Goal: Task Accomplishment & Management: Manage account settings

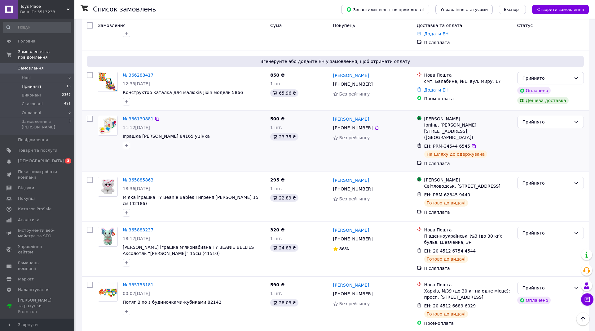
scroll to position [63, 0]
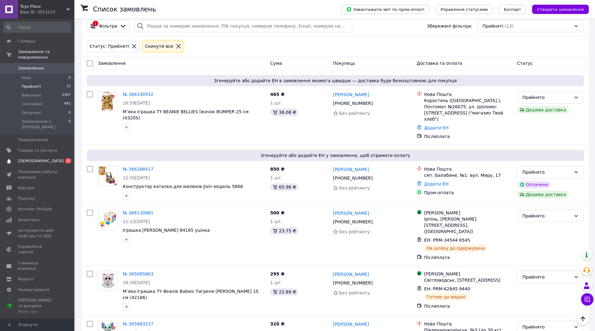
click at [40, 156] on link "Сповіщення 0 3" at bounding box center [37, 161] width 74 height 11
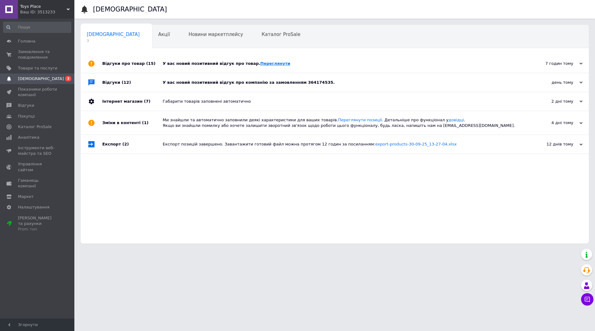
click at [260, 62] on link "Переглянути" at bounding box center [275, 63] width 30 height 5
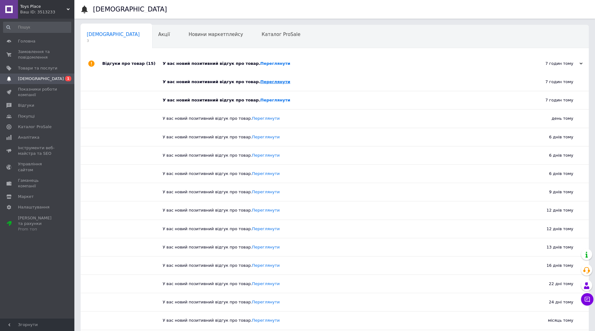
click at [262, 82] on link "Переглянути" at bounding box center [275, 81] width 30 height 5
click at [260, 100] on link "Переглянути" at bounding box center [275, 100] width 30 height 5
click at [31, 53] on span "Замовлення та повідомлення" at bounding box center [37, 54] width 39 height 11
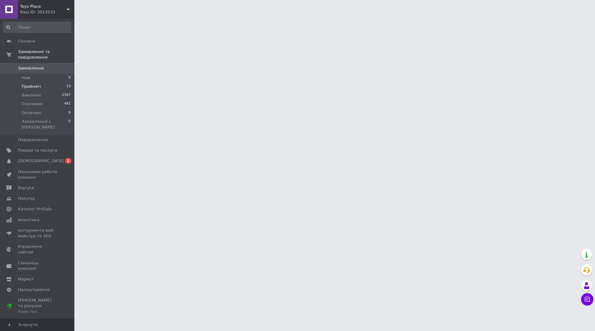
click at [34, 84] on span "Прийняті" at bounding box center [31, 87] width 19 height 6
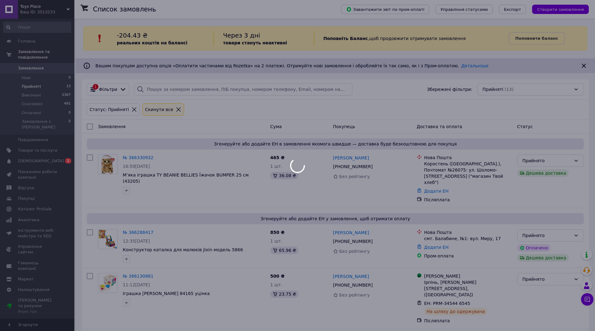
click at [39, 151] on div at bounding box center [297, 165] width 595 height 331
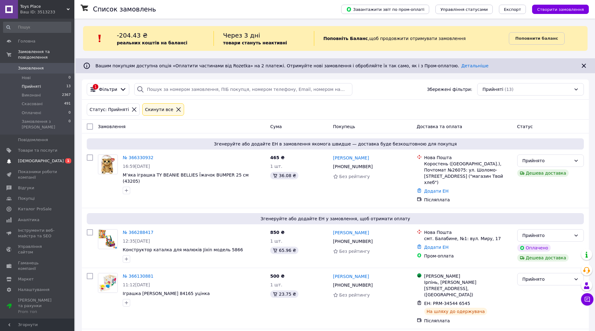
click at [32, 158] on span "[DEMOGRAPHIC_DATA]" at bounding box center [41, 161] width 46 height 6
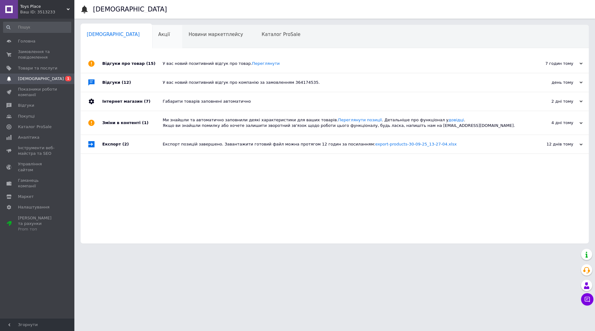
click at [158, 33] on span "Акції" at bounding box center [164, 35] width 12 height 6
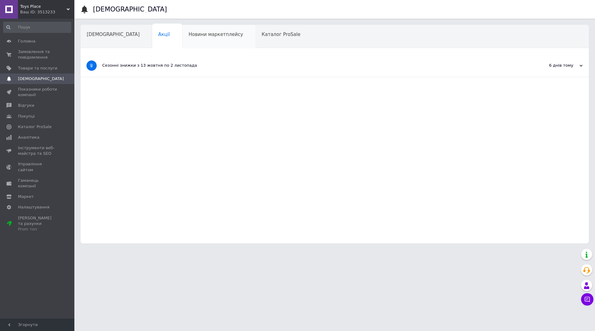
click at [188, 37] on span "Новини маркетплейсу" at bounding box center [215, 35] width 55 height 6
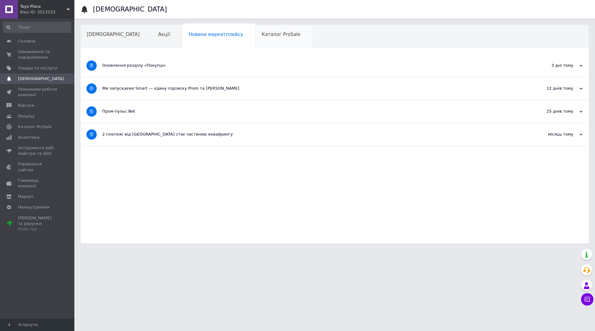
click at [261, 35] on span "Каталог ProSale" at bounding box center [280, 35] width 39 height 6
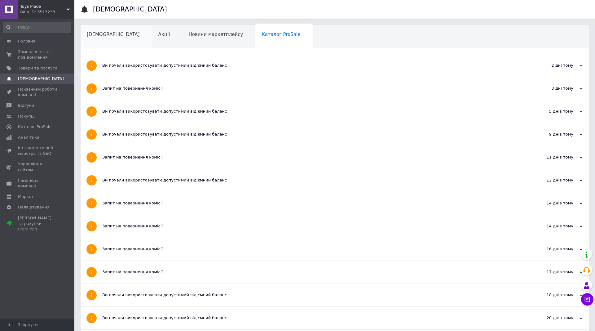
click at [103, 36] on span "[DEMOGRAPHIC_DATA]" at bounding box center [113, 35] width 53 height 6
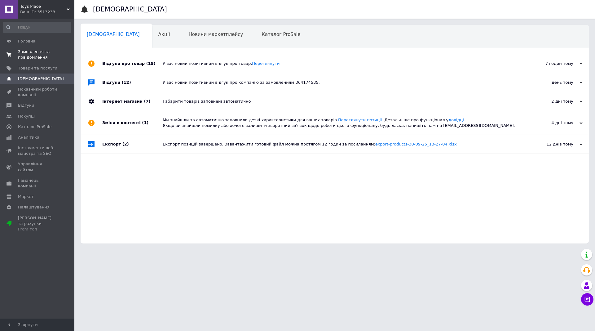
click at [36, 57] on span "Замовлення та повідомлення" at bounding box center [37, 54] width 39 height 11
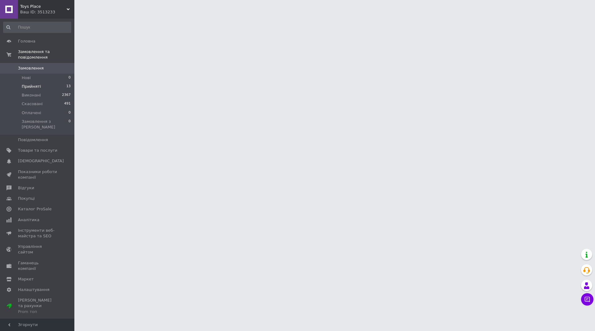
click at [34, 84] on span "Прийняті" at bounding box center [31, 87] width 19 height 6
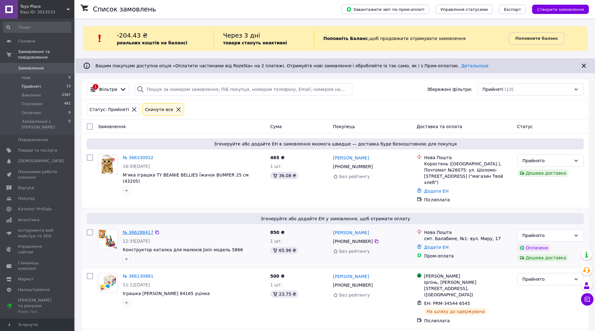
click at [143, 230] on link "№ 366288417" at bounding box center [138, 232] width 31 height 5
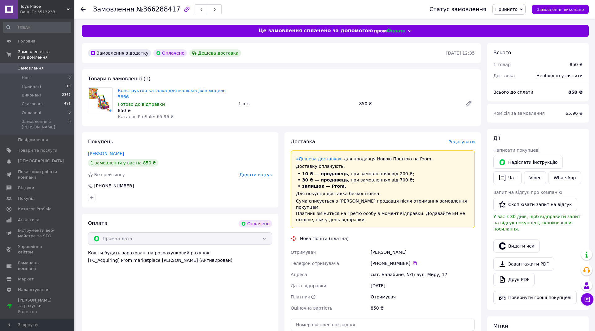
click at [461, 139] on span "Редагувати" at bounding box center [461, 141] width 26 height 5
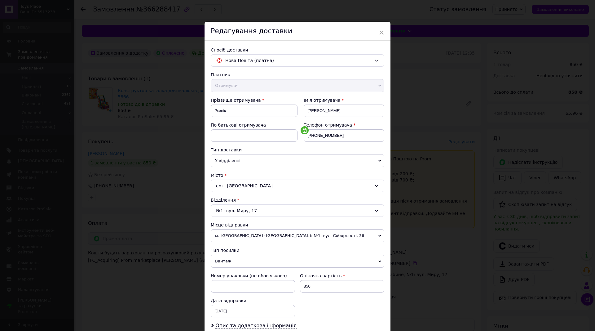
scroll to position [81, 0]
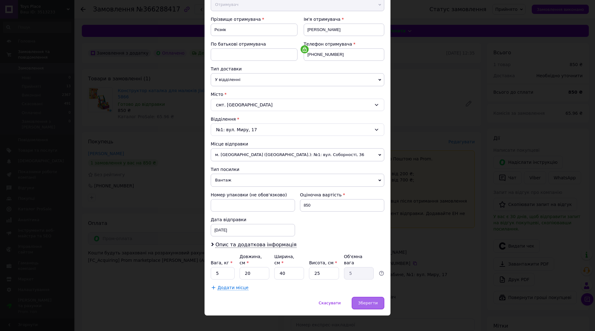
click at [364, 300] on span "Зберегти" at bounding box center [368, 302] width 20 height 5
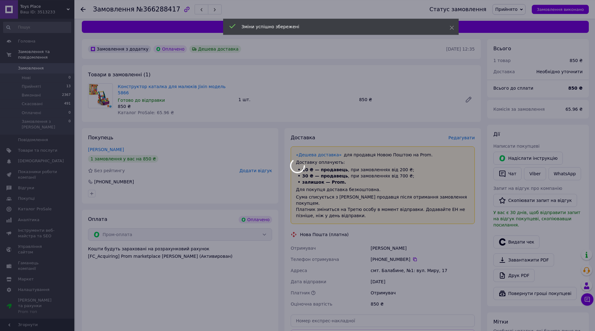
scroll to position [95, 0]
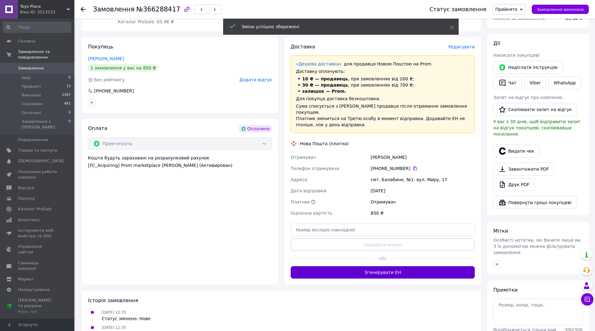
click at [374, 266] on button "Згенерувати ЕН" at bounding box center [383, 272] width 184 height 12
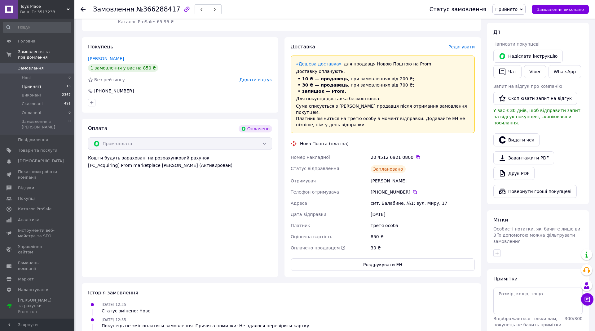
click at [46, 82] on li "Прийняті 13" at bounding box center [37, 86] width 74 height 9
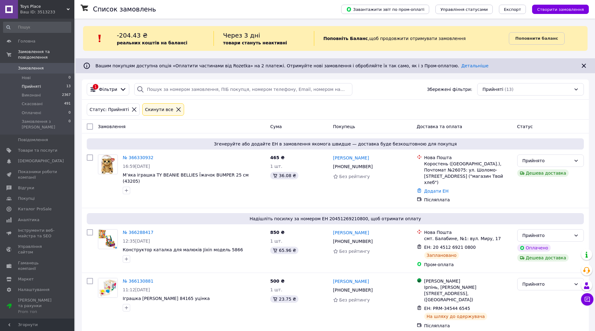
click at [135, 157] on link "№ 366330932" at bounding box center [138, 157] width 31 height 5
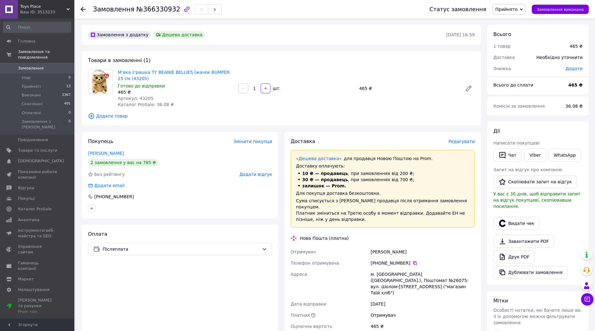
click at [466, 143] on span "Редагувати" at bounding box center [461, 141] width 26 height 5
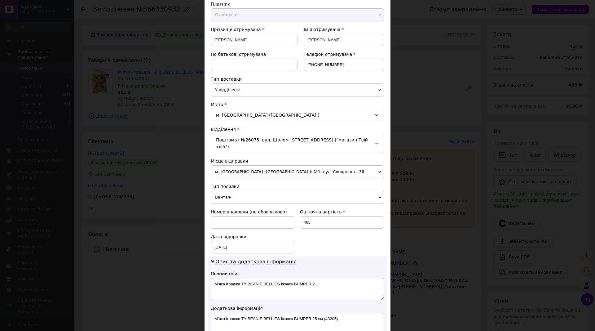
scroll to position [212, 0]
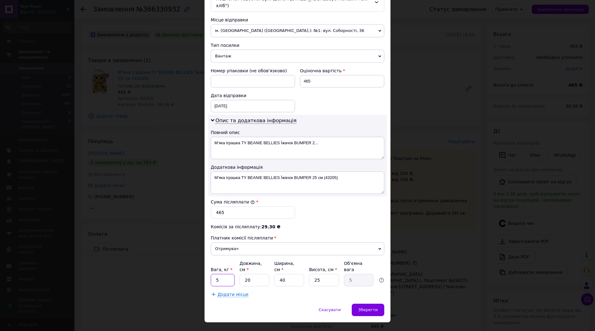
drag, startPoint x: 231, startPoint y: 269, endPoint x: 188, endPoint y: 273, distance: 43.6
click at [190, 273] on div "× Редагування доставки Спосіб доставки Нова Пошта (платна) Платник Отримувач Ві…" at bounding box center [297, 165] width 595 height 331
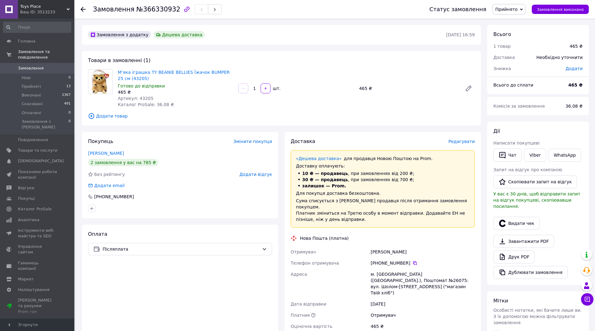
click at [464, 142] on span "Редагувати" at bounding box center [461, 141] width 26 height 5
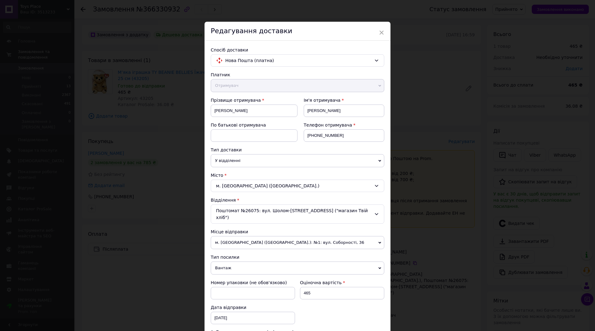
scroll to position [142, 0]
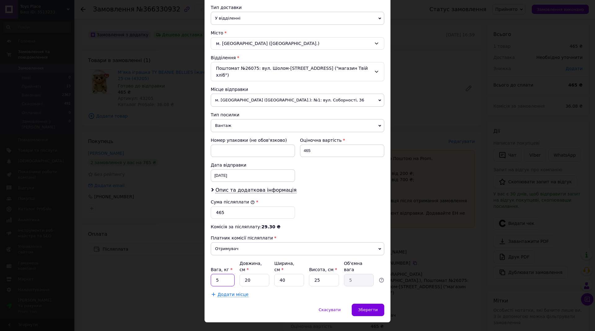
drag, startPoint x: 225, startPoint y: 267, endPoint x: 206, endPoint y: 267, distance: 18.9
click at [211, 274] on input "5" at bounding box center [223, 280] width 24 height 12
type input "2"
drag, startPoint x: 268, startPoint y: 268, endPoint x: 249, endPoint y: 268, distance: 19.2
click at [274, 274] on input "40" at bounding box center [289, 280] width 30 height 12
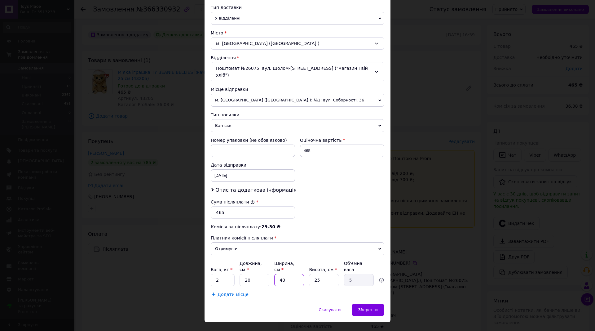
type input "2"
type input "0.25"
type input "20"
type input "2.5"
type input "20"
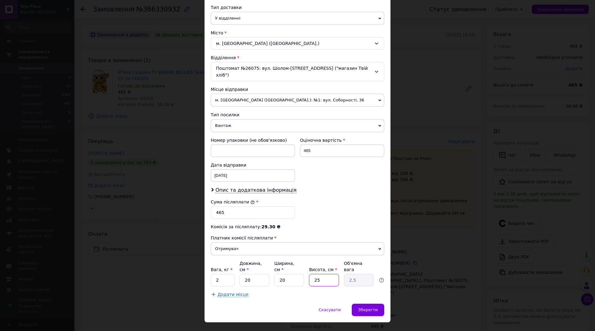
drag, startPoint x: 317, startPoint y: 265, endPoint x: 278, endPoint y: 268, distance: 39.5
click at [309, 274] on input "25" at bounding box center [324, 280] width 30 height 12
type input "2"
type input "0.2"
type input "20"
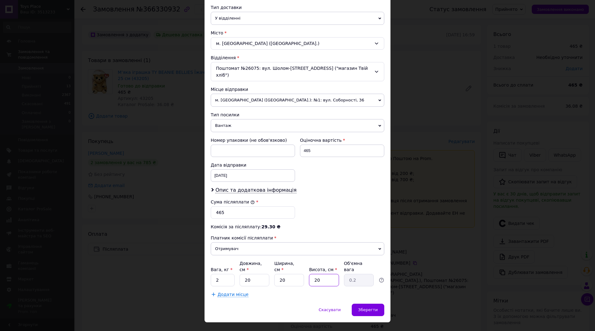
type input "2"
type input "20"
click at [366, 307] on span "Зберегти" at bounding box center [368, 309] width 20 height 5
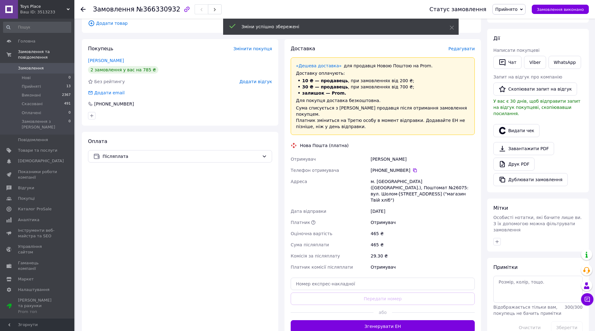
scroll to position [126, 0]
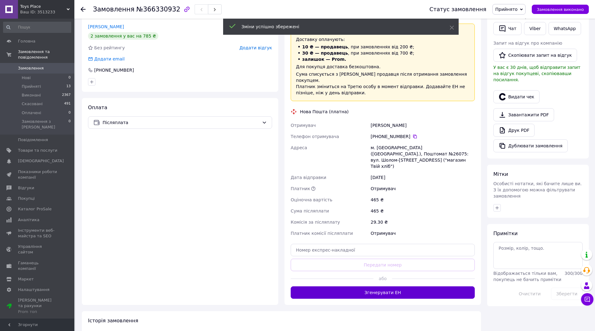
click at [367, 286] on button "Згенерувати ЕН" at bounding box center [383, 292] width 184 height 12
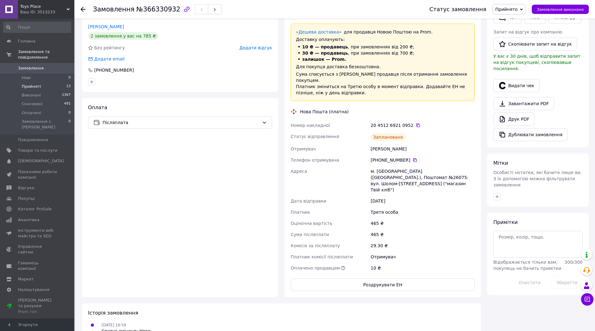
click at [31, 84] on span "Прийняті" at bounding box center [31, 87] width 19 height 6
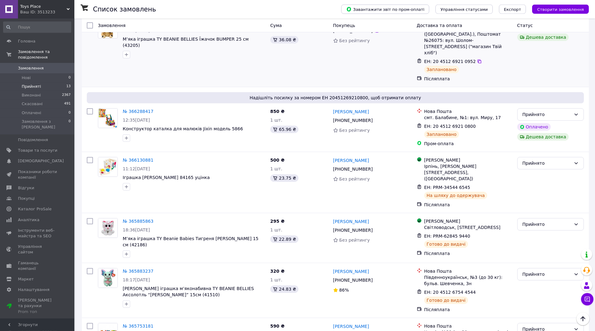
scroll to position [158, 0]
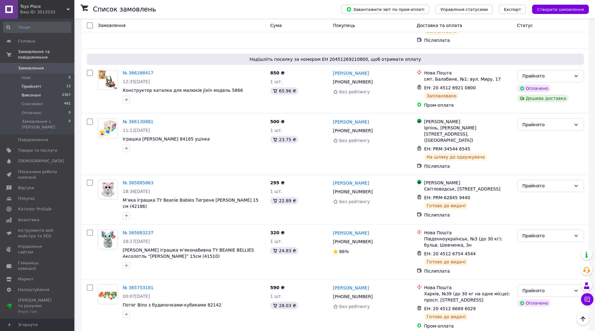
click at [36, 92] on span "Виконані" at bounding box center [31, 95] width 19 height 6
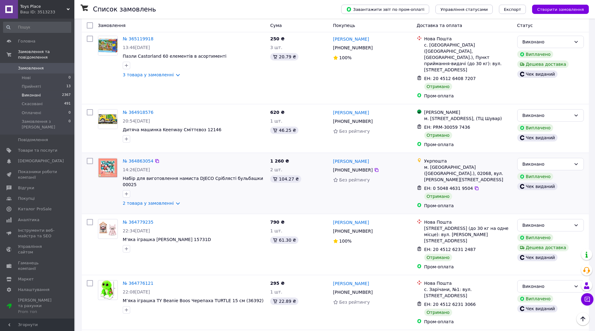
scroll to position [569, 0]
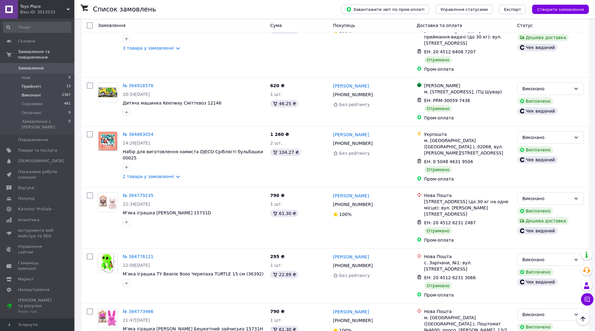
click at [30, 84] on span "Прийняті" at bounding box center [31, 87] width 19 height 6
